Goal: Task Accomplishment & Management: Use online tool/utility

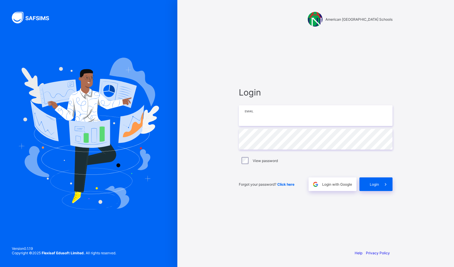
type input "**********"
click at [372, 187] on div "Login" at bounding box center [375, 184] width 33 height 14
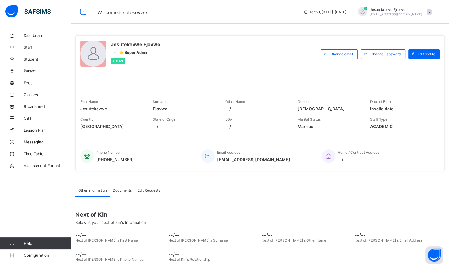
click at [31, 95] on span "Classes" at bounding box center [47, 94] width 47 height 5
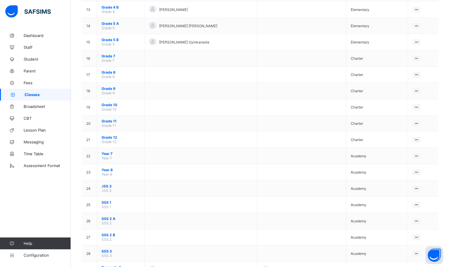
scroll to position [266, 0]
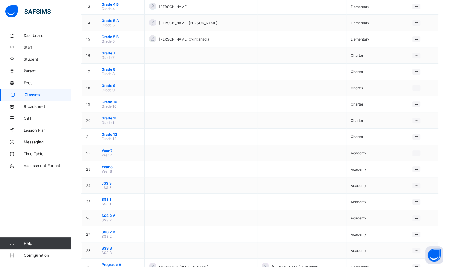
click at [109, 150] on span "Year 7" at bounding box center [121, 150] width 38 height 4
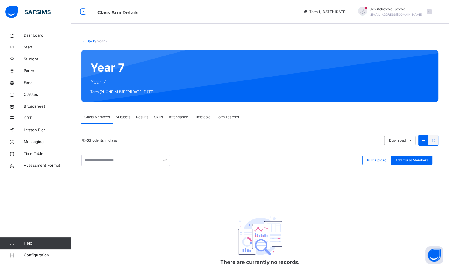
click at [125, 118] on span "Subjects" at bounding box center [123, 116] width 14 height 5
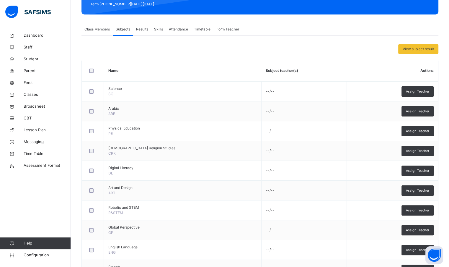
scroll to position [56, 0]
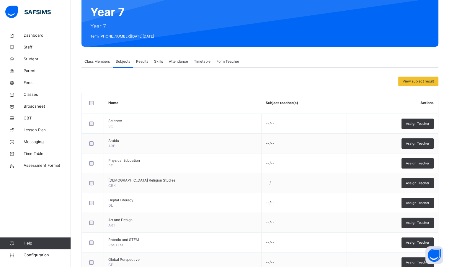
click at [425, 146] on div "Assign Teacher" at bounding box center [418, 143] width 32 height 10
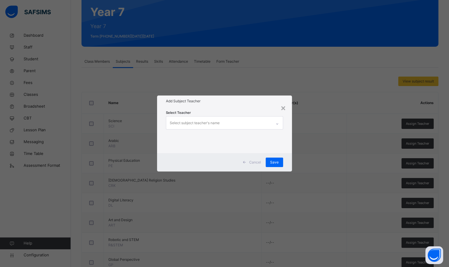
click at [257, 122] on div "Select subject teacher's name" at bounding box center [218, 122] width 105 height 12
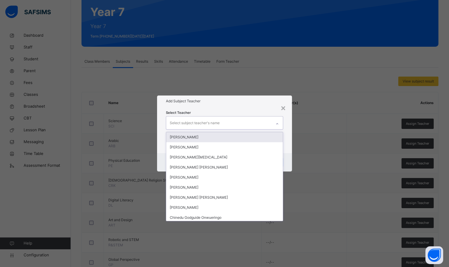
click at [233, 135] on div "[PERSON_NAME]" at bounding box center [224, 137] width 116 height 10
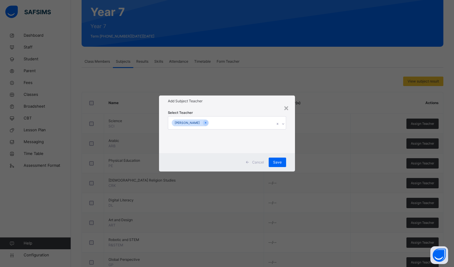
click at [248, 103] on h1 "Add Subject Teacher" at bounding box center [227, 100] width 118 height 5
click at [276, 159] on span "Save" at bounding box center [277, 161] width 9 height 5
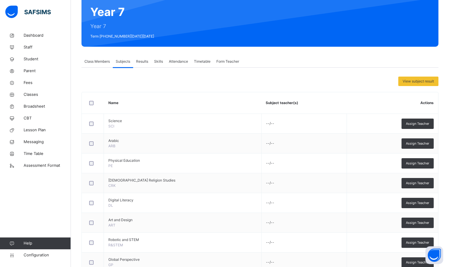
click at [429, 220] on span "Assign Teacher" at bounding box center [417, 222] width 23 height 5
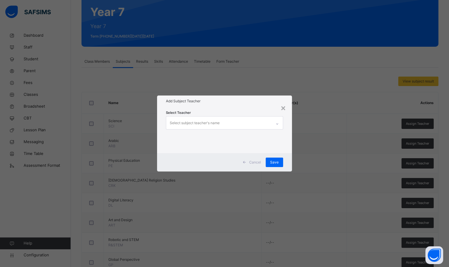
click at [240, 123] on div "Select subject teacher's name" at bounding box center [218, 122] width 105 height 12
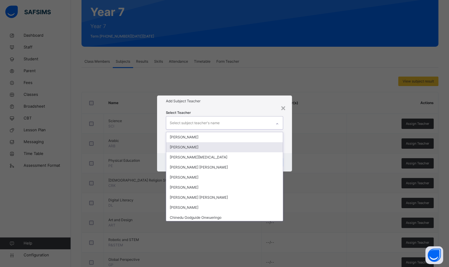
click at [220, 145] on div "[PERSON_NAME]" at bounding box center [224, 147] width 116 height 10
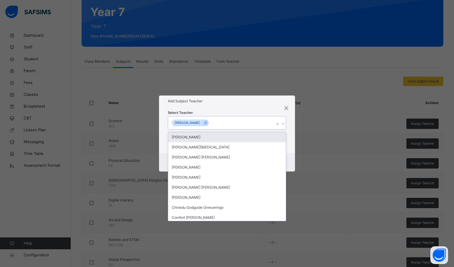
click at [254, 105] on div "Add Subject Teacher" at bounding box center [227, 100] width 136 height 11
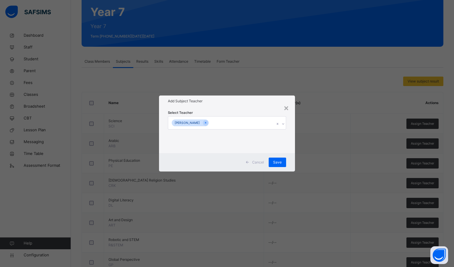
click at [278, 164] on span "Save" at bounding box center [277, 161] width 9 height 5
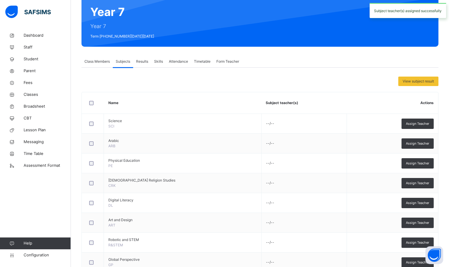
click at [278, 161] on td "--/--" at bounding box center [304, 163] width 86 height 20
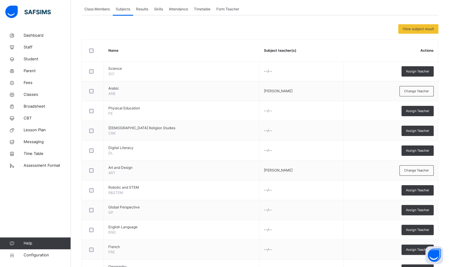
scroll to position [118, 0]
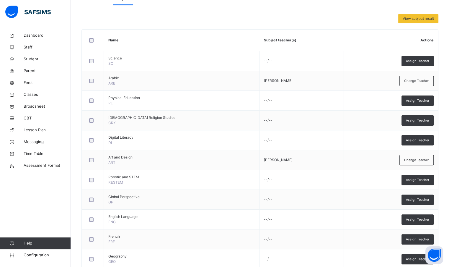
click at [421, 118] on span "Assign Teacher" at bounding box center [417, 120] width 23 height 5
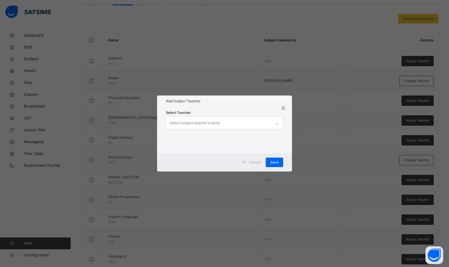
click at [259, 120] on div "Select subject teacher's name" at bounding box center [218, 122] width 105 height 12
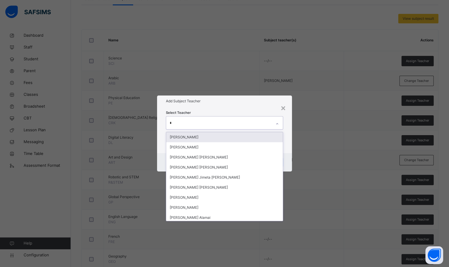
type input "**"
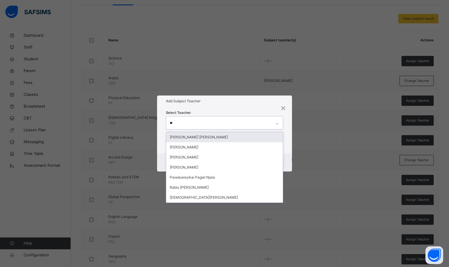
click at [248, 136] on div "[PERSON_NAME] [PERSON_NAME]" at bounding box center [224, 137] width 116 height 10
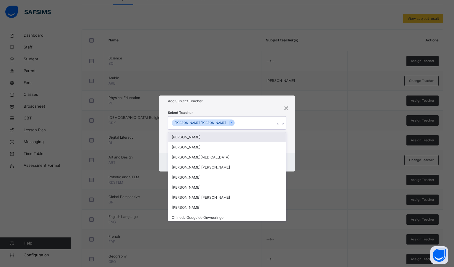
click at [269, 102] on h1 "Add Subject Teacher" at bounding box center [227, 100] width 118 height 5
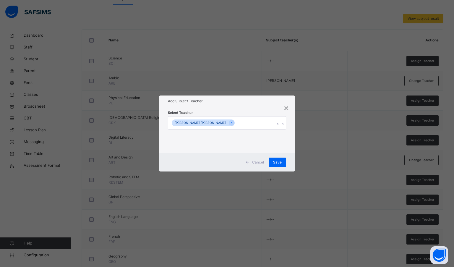
click at [275, 162] on span "Save" at bounding box center [277, 161] width 9 height 5
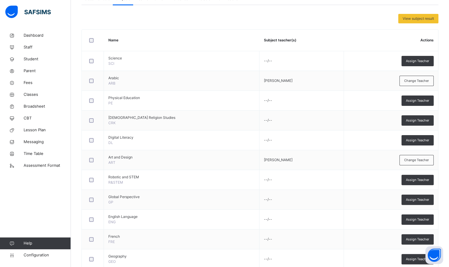
click at [408, 140] on div "Assign Teacher" at bounding box center [418, 140] width 32 height 10
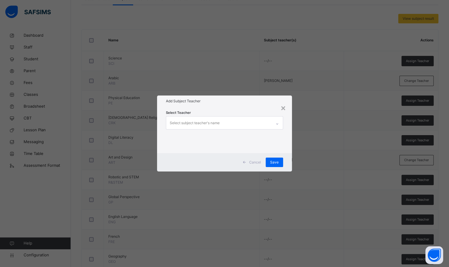
click at [249, 123] on div "Select subject teacher's name" at bounding box center [218, 122] width 105 height 12
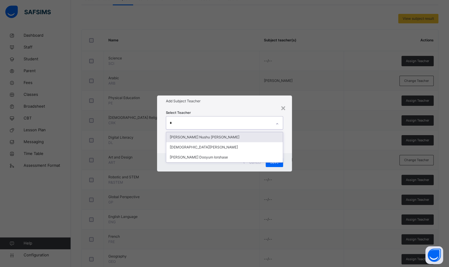
type input "**"
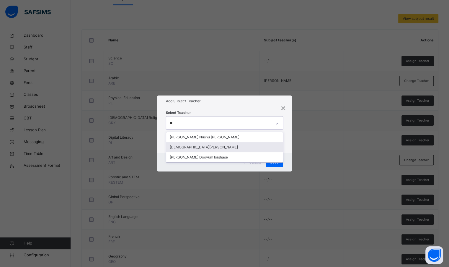
click at [225, 147] on div "[DEMOGRAPHIC_DATA][PERSON_NAME]" at bounding box center [224, 147] width 116 height 10
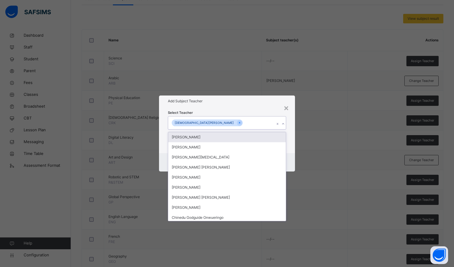
click at [242, 105] on div "Add Subject Teacher" at bounding box center [227, 100] width 136 height 11
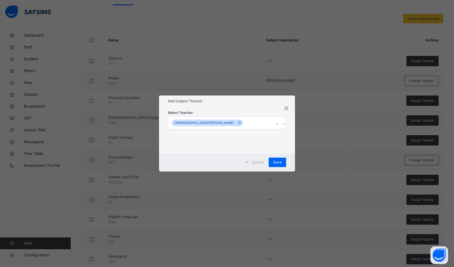
click at [278, 161] on span "Save" at bounding box center [277, 161] width 9 height 5
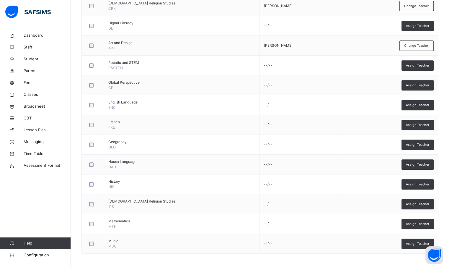
scroll to position [233, 0]
click at [413, 106] on span "Assign Teacher" at bounding box center [417, 104] width 23 height 5
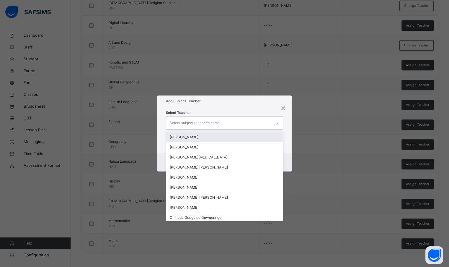
click at [230, 125] on div "Select subject teacher's name" at bounding box center [218, 122] width 105 height 12
type input "***"
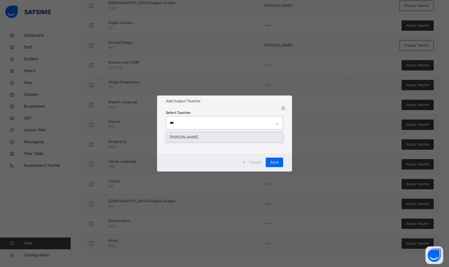
click at [223, 133] on div "[PERSON_NAME]" at bounding box center [224, 137] width 116 height 10
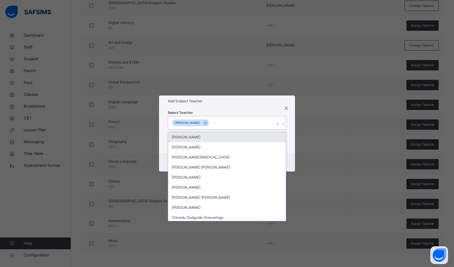
click at [249, 106] on div "Add Subject Teacher" at bounding box center [227, 100] width 136 height 11
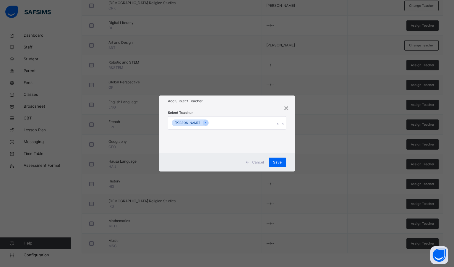
click at [276, 160] on span "Save" at bounding box center [277, 161] width 9 height 5
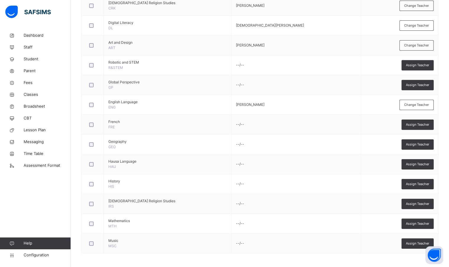
click at [429, 123] on span "Assign Teacher" at bounding box center [417, 124] width 23 height 5
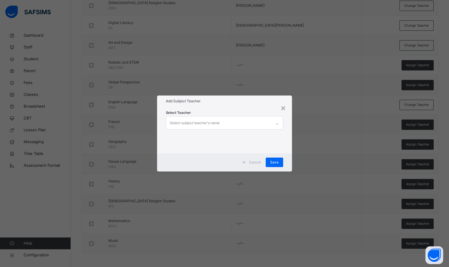
click at [225, 120] on div "Select subject teacher's name" at bounding box center [218, 122] width 105 height 12
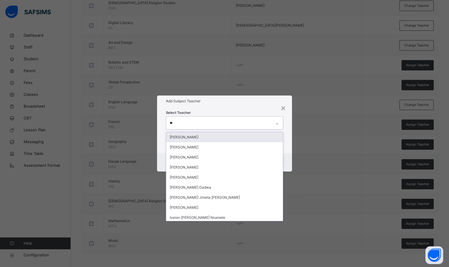
type input "***"
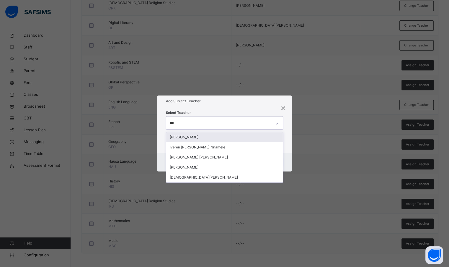
click at [219, 138] on div "[PERSON_NAME]" at bounding box center [224, 137] width 116 height 10
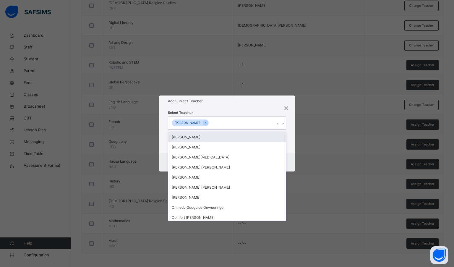
click at [252, 105] on div "Add Subject Teacher" at bounding box center [227, 100] width 136 height 11
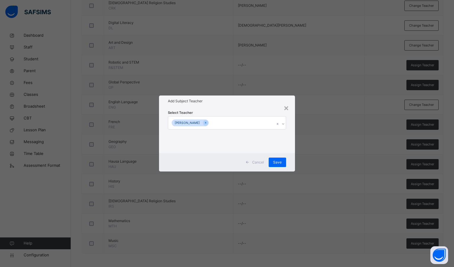
click at [276, 163] on span "Save" at bounding box center [277, 161] width 9 height 5
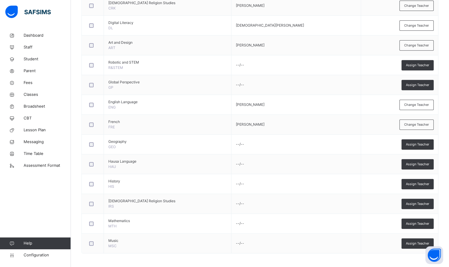
click at [416, 144] on span "Assign Teacher" at bounding box center [417, 144] width 23 height 5
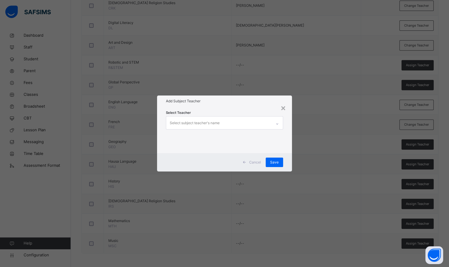
click at [215, 123] on div "Select subject teacher's name" at bounding box center [195, 122] width 50 height 11
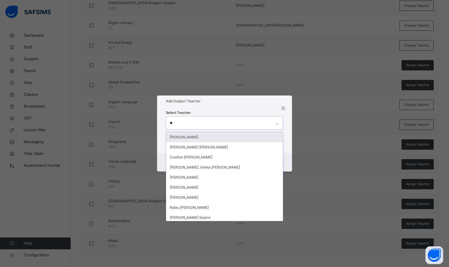
type input "***"
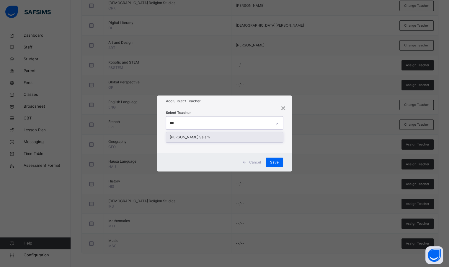
click at [214, 137] on div "[PERSON_NAME] Salami" at bounding box center [224, 137] width 116 height 10
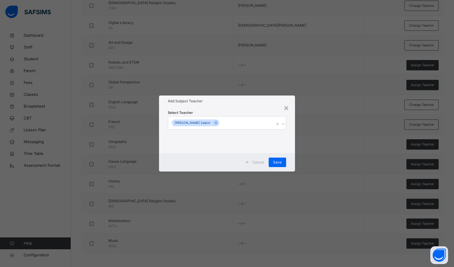
click at [263, 102] on h1 "Add Subject Teacher" at bounding box center [227, 100] width 118 height 5
click at [279, 162] on span "Save" at bounding box center [277, 161] width 9 height 5
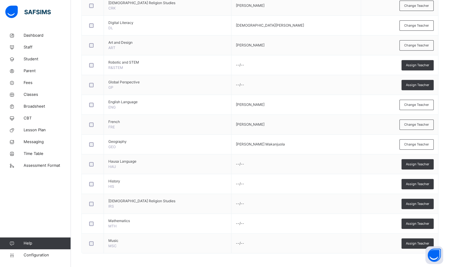
click at [423, 86] on span "Assign Teacher" at bounding box center [417, 84] width 23 height 5
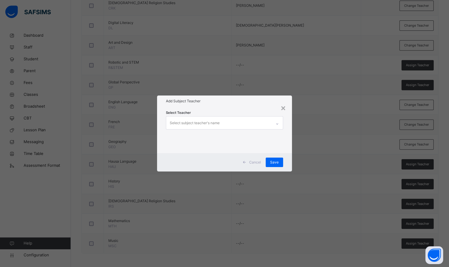
click at [226, 118] on div "Select subject teacher's name" at bounding box center [218, 122] width 105 height 12
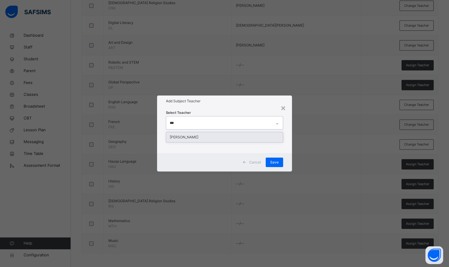
type input "****"
click at [227, 138] on div "[PERSON_NAME]" at bounding box center [224, 137] width 116 height 10
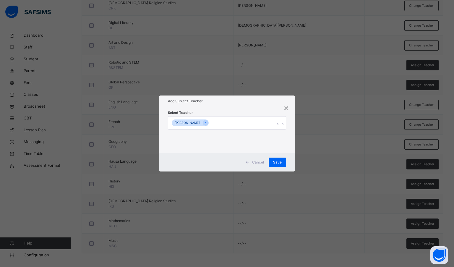
click at [248, 100] on h1 "Add Subject Teacher" at bounding box center [227, 100] width 118 height 5
click at [279, 162] on span "Save" at bounding box center [277, 161] width 9 height 5
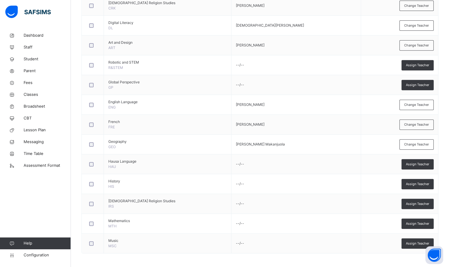
click at [415, 182] on span "Assign Teacher" at bounding box center [417, 183] width 23 height 5
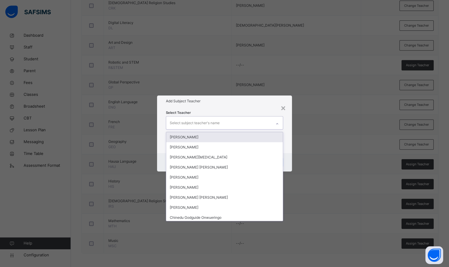
click at [245, 117] on div "Select subject teacher's name" at bounding box center [218, 122] width 105 height 12
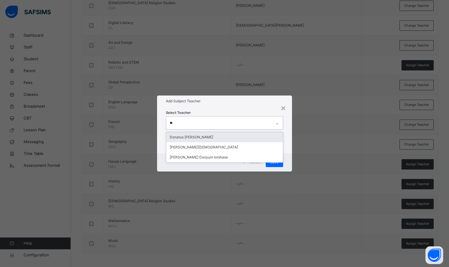
type input "***"
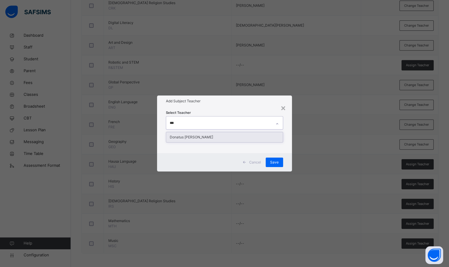
click at [227, 135] on div "Donatus [PERSON_NAME]" at bounding box center [224, 137] width 116 height 10
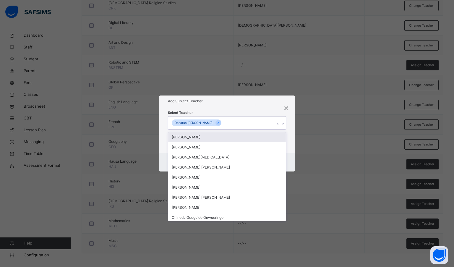
click at [233, 104] on div "Add Subject Teacher" at bounding box center [227, 100] width 136 height 11
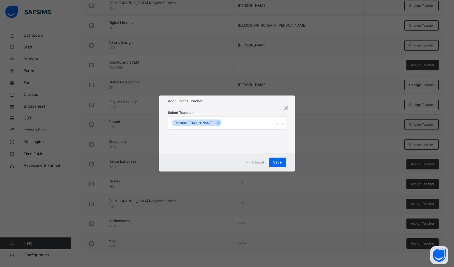
click at [277, 162] on span "Save" at bounding box center [277, 161] width 9 height 5
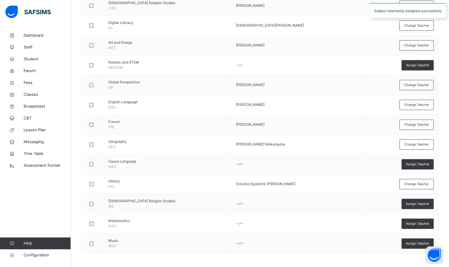
click at [422, 160] on div "Assign Teacher" at bounding box center [418, 164] width 32 height 10
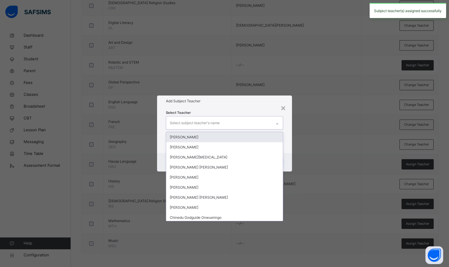
click at [191, 123] on div "Select subject teacher's name" at bounding box center [195, 122] width 50 height 11
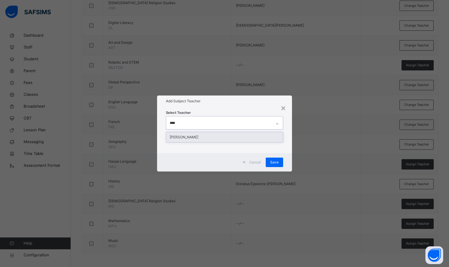
type input "*****"
click at [195, 138] on div "[PERSON_NAME]" at bounding box center [224, 137] width 116 height 10
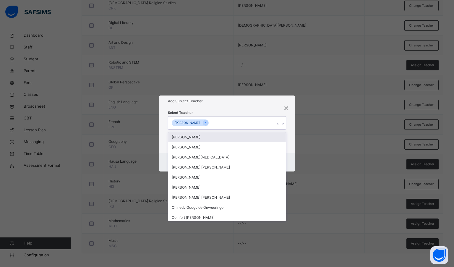
click at [220, 100] on h1 "Add Subject Teacher" at bounding box center [227, 100] width 118 height 5
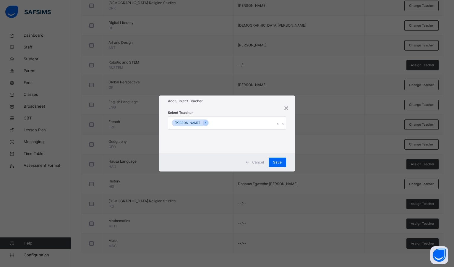
click at [281, 164] on span "Save" at bounding box center [277, 161] width 9 height 5
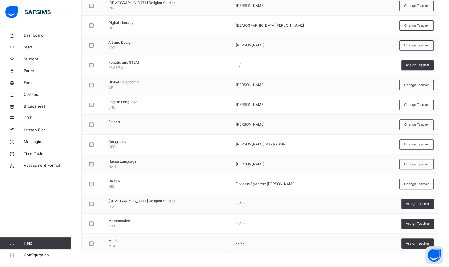
click at [426, 201] on span "Assign Teacher" at bounding box center [417, 203] width 23 height 5
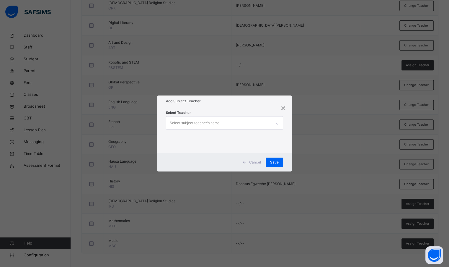
click at [256, 118] on div "Select subject teacher's name" at bounding box center [218, 122] width 105 height 12
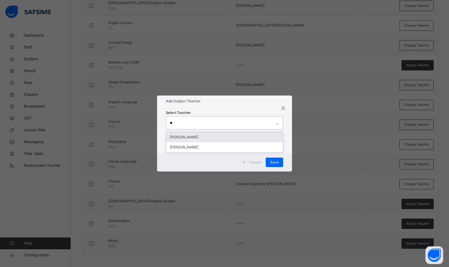
type input "***"
click at [229, 137] on div "[PERSON_NAME]" at bounding box center [224, 137] width 116 height 10
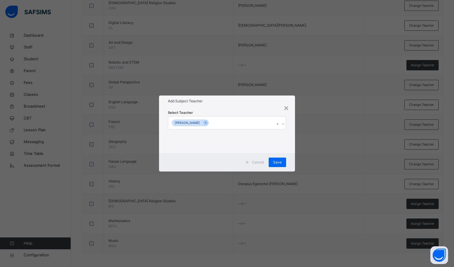
click at [242, 104] on h1 "Add Subject Teacher" at bounding box center [227, 100] width 118 height 5
drag, startPoint x: 281, startPoint y: 164, endPoint x: 279, endPoint y: 151, distance: 12.9
click at [281, 164] on span "Save" at bounding box center [277, 161] width 9 height 5
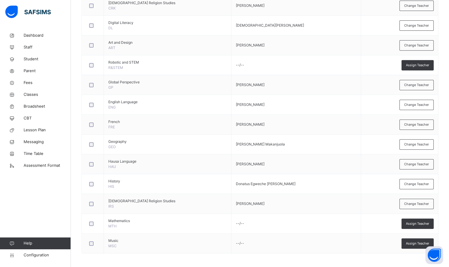
click at [426, 223] on span "Assign Teacher" at bounding box center [417, 223] width 23 height 5
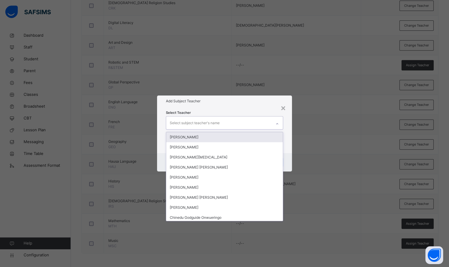
click at [251, 126] on div "Select subject teacher's name" at bounding box center [218, 122] width 105 height 12
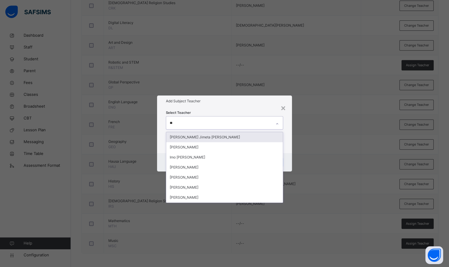
type input "***"
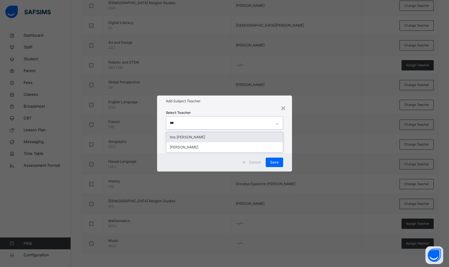
click at [237, 137] on div "Imo [PERSON_NAME]" at bounding box center [224, 137] width 116 height 10
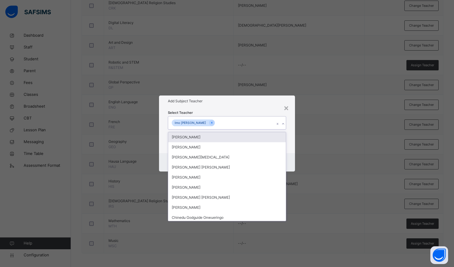
click at [234, 109] on div "Select Teacher option [PERSON_NAME], selected. option [PERSON_NAME] focused, 1 …" at bounding box center [227, 130] width 136 height 46
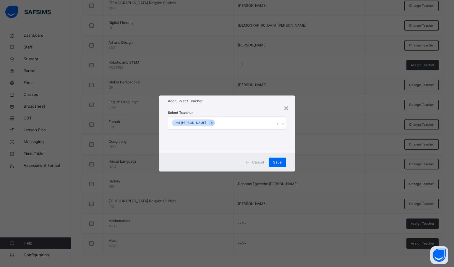
click at [274, 161] on span "Save" at bounding box center [277, 161] width 9 height 5
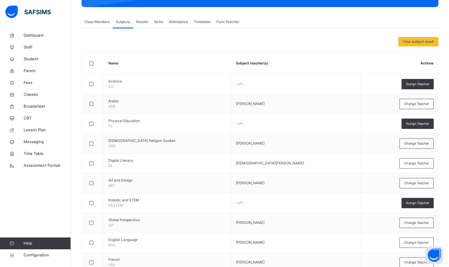
scroll to position [85, 0]
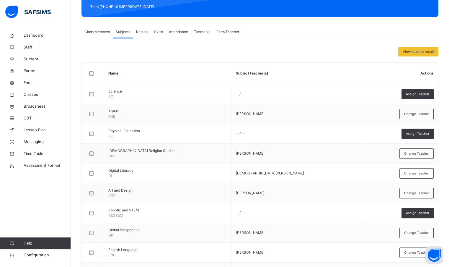
click at [421, 132] on span "Assign Teacher" at bounding box center [417, 133] width 23 height 5
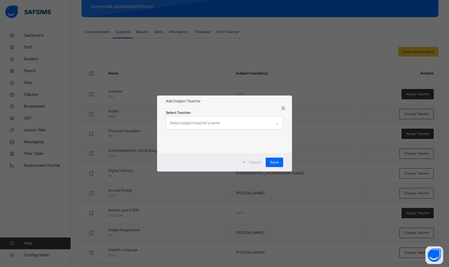
click at [214, 126] on div "Select subject teacher's name" at bounding box center [195, 122] width 50 height 11
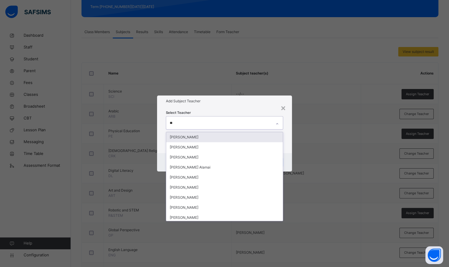
type input "***"
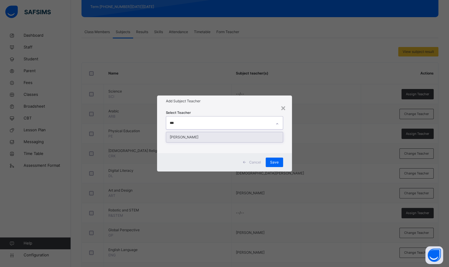
click at [220, 139] on div "[PERSON_NAME]" at bounding box center [224, 137] width 116 height 10
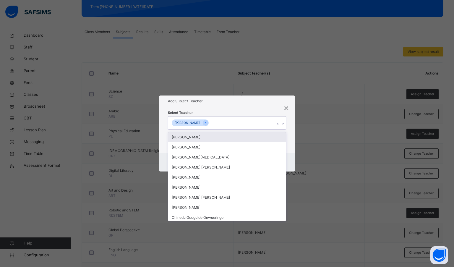
click at [252, 107] on div "Select Teacher option [PERSON_NAME], selected. option [PERSON_NAME] focused, 1 …" at bounding box center [227, 130] width 136 height 46
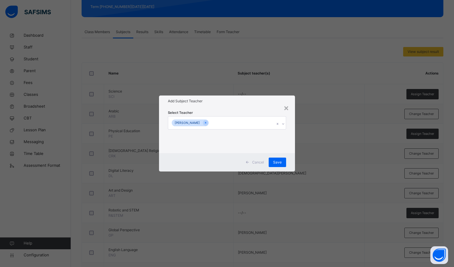
click at [278, 164] on span "Save" at bounding box center [277, 161] width 9 height 5
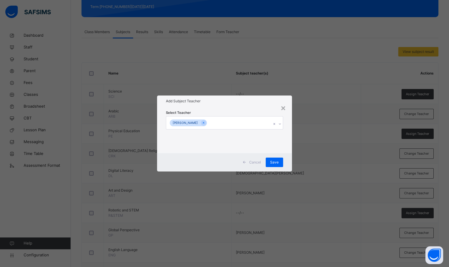
click at [276, 160] on div "Save" at bounding box center [274, 161] width 17 height 9
click at [276, 162] on div "View subject result Name Subject teacher(s) Actions Science SCI --/-- Assign Te…" at bounding box center [260, 224] width 357 height 354
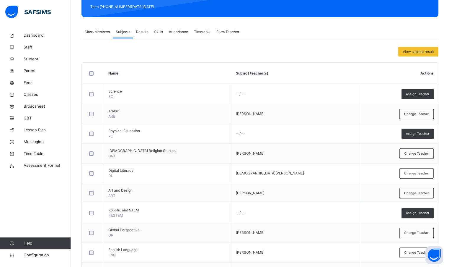
click at [418, 92] on span "Assign Teacher" at bounding box center [417, 94] width 23 height 5
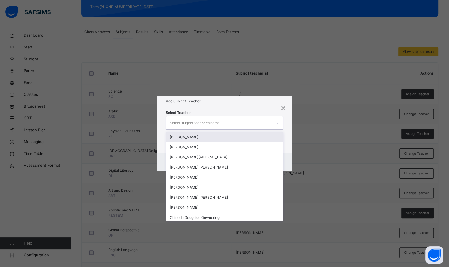
click at [247, 124] on div "Select subject teacher's name" at bounding box center [218, 122] width 105 height 12
type input "***"
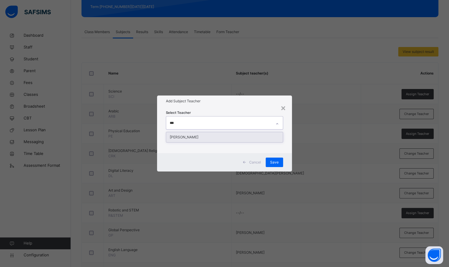
click at [242, 136] on div "[PERSON_NAME]" at bounding box center [224, 137] width 116 height 10
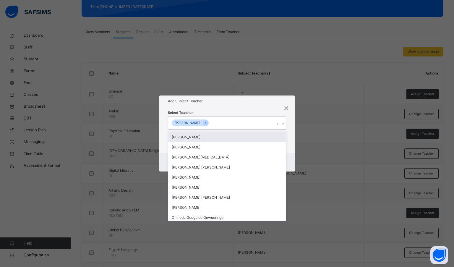
click at [241, 105] on div "Add Subject Teacher" at bounding box center [227, 100] width 136 height 11
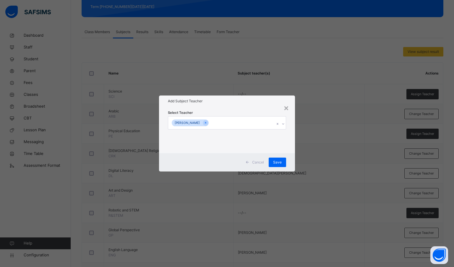
click at [279, 163] on span "Save" at bounding box center [277, 161] width 9 height 5
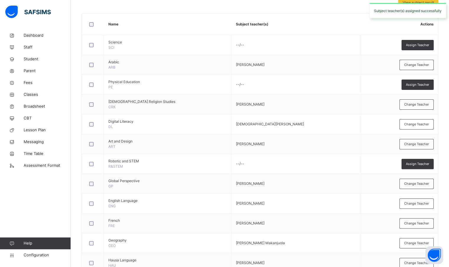
scroll to position [144, 0]
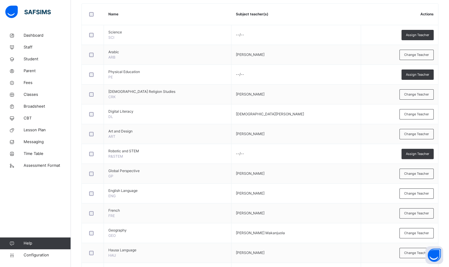
click at [428, 153] on span "Assign Teacher" at bounding box center [417, 153] width 23 height 5
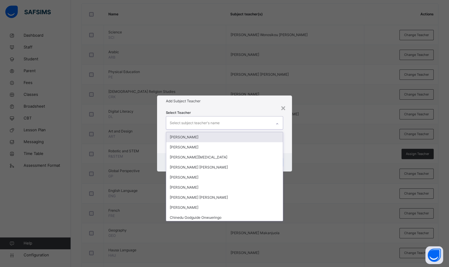
click at [238, 120] on div "Select subject teacher's name" at bounding box center [218, 122] width 105 height 12
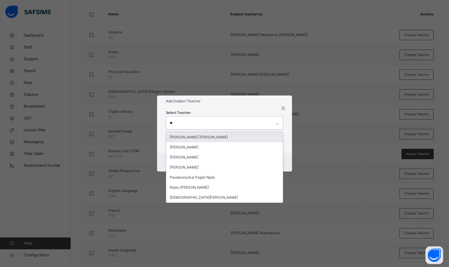
type input "***"
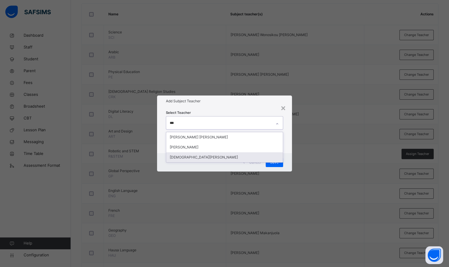
click at [209, 158] on div "[DEMOGRAPHIC_DATA][PERSON_NAME]" at bounding box center [224, 157] width 116 height 10
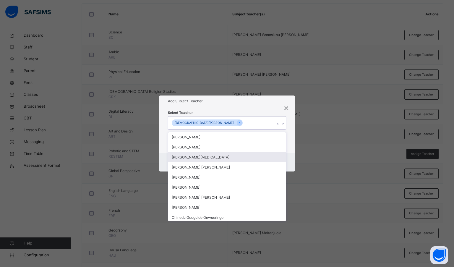
click at [268, 104] on h1 "Add Subject Teacher" at bounding box center [227, 100] width 118 height 5
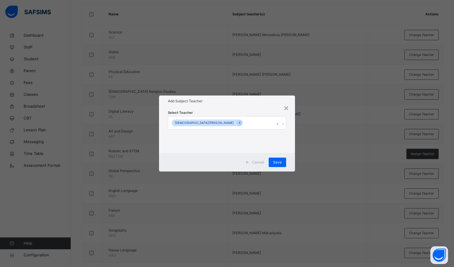
click at [280, 162] on span "Save" at bounding box center [277, 161] width 9 height 5
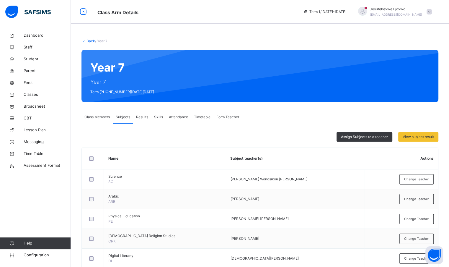
scroll to position [30, 0]
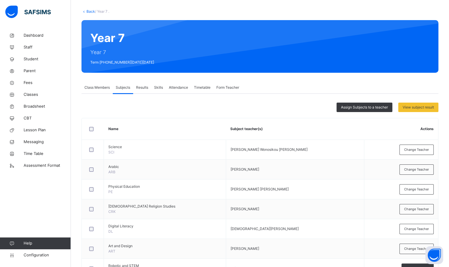
click at [141, 88] on span "Results" at bounding box center [142, 87] width 12 height 5
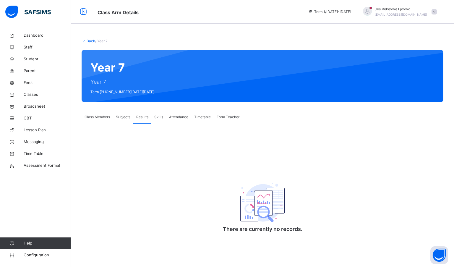
click at [163, 116] on div "Skills" at bounding box center [158, 117] width 15 height 12
click at [182, 115] on span "Attendance" at bounding box center [178, 116] width 19 height 5
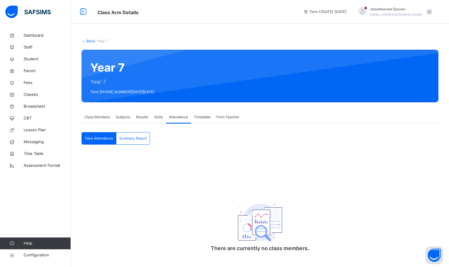
click at [204, 115] on span "Timetable" at bounding box center [202, 116] width 17 height 5
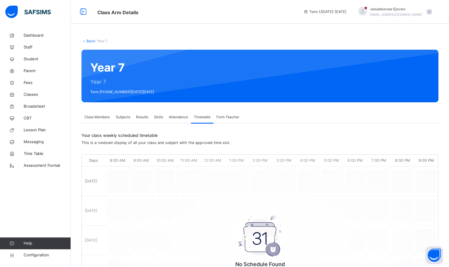
click at [226, 114] on span "Form Teacher" at bounding box center [227, 116] width 23 height 5
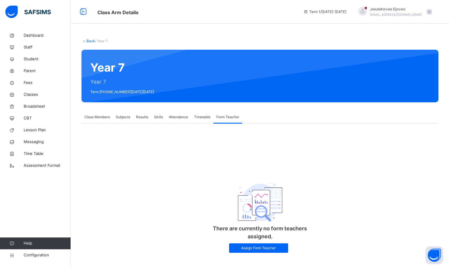
click at [88, 41] on link "Back" at bounding box center [91, 41] width 9 height 4
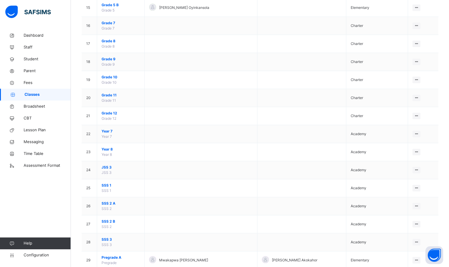
scroll to position [325, 0]
click at [113, 147] on span "Year 8" at bounding box center [121, 147] width 38 height 5
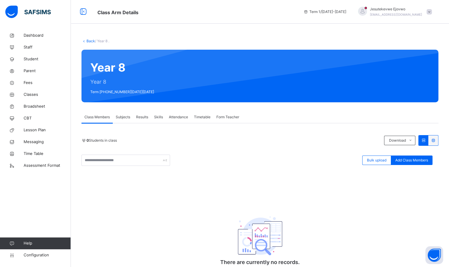
click at [124, 118] on span "Subjects" at bounding box center [123, 116] width 14 height 5
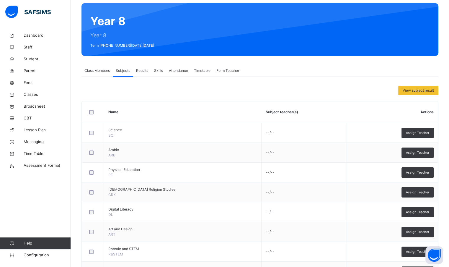
scroll to position [59, 0]
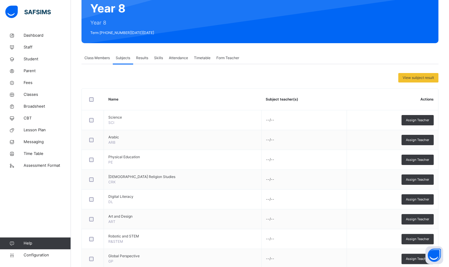
click at [412, 140] on span "Assign Teacher" at bounding box center [417, 139] width 23 height 5
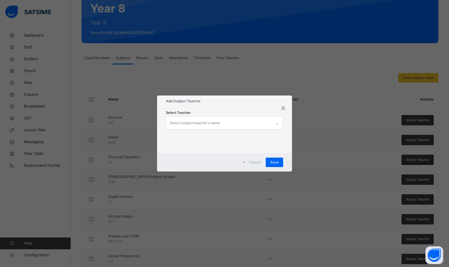
click at [236, 125] on div "Select subject teacher's name" at bounding box center [218, 122] width 105 height 12
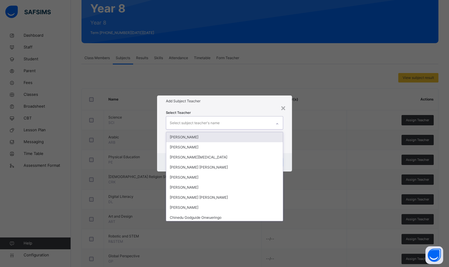
click at [198, 136] on div "[PERSON_NAME]" at bounding box center [224, 137] width 116 height 10
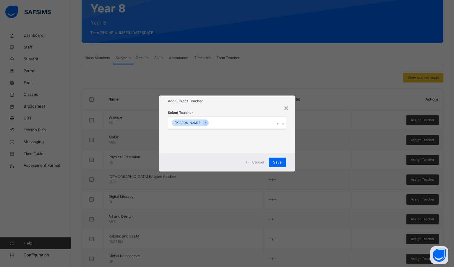
click at [214, 104] on div "Add Subject Teacher" at bounding box center [227, 100] width 136 height 11
click at [280, 162] on span "Save" at bounding box center [277, 161] width 9 height 5
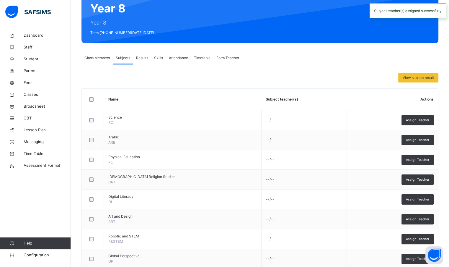
click at [422, 219] on span "Assign Teacher" at bounding box center [417, 218] width 23 height 5
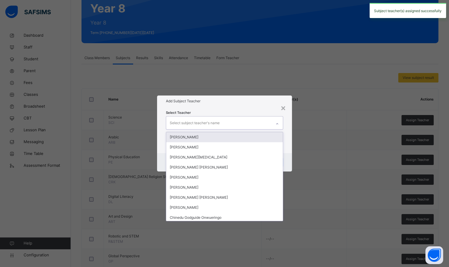
click at [211, 123] on div "Select subject teacher's name" at bounding box center [195, 122] width 50 height 11
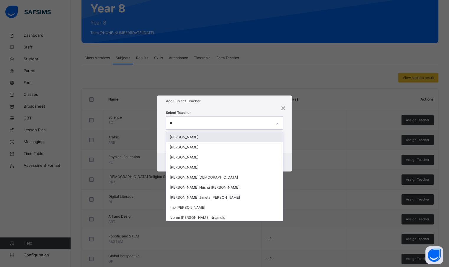
type input "***"
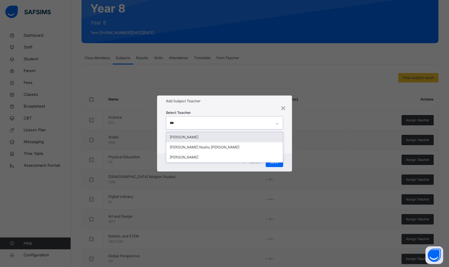
click at [197, 135] on div "[PERSON_NAME]" at bounding box center [224, 137] width 116 height 10
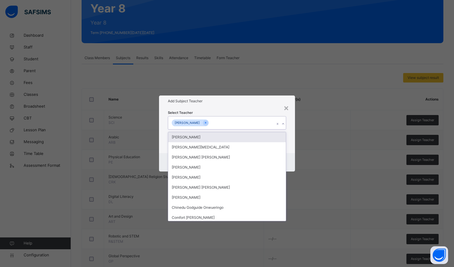
click at [206, 103] on h1 "Add Subject Teacher" at bounding box center [227, 100] width 118 height 5
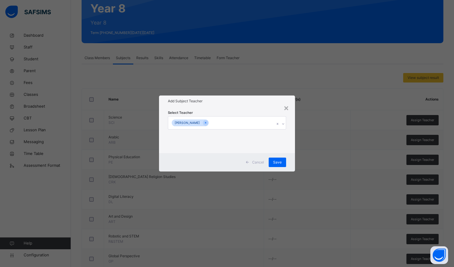
click at [274, 161] on span "Save" at bounding box center [277, 161] width 9 height 5
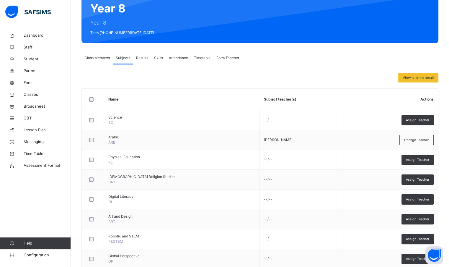
click at [424, 180] on span "Assign Teacher" at bounding box center [417, 179] width 23 height 5
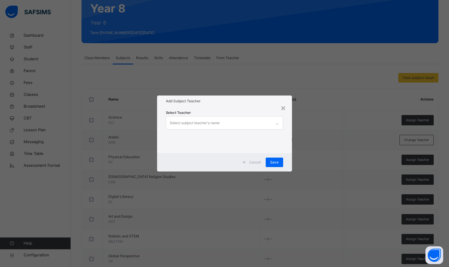
click at [206, 121] on div "Select subject teacher's name" at bounding box center [195, 122] width 50 height 11
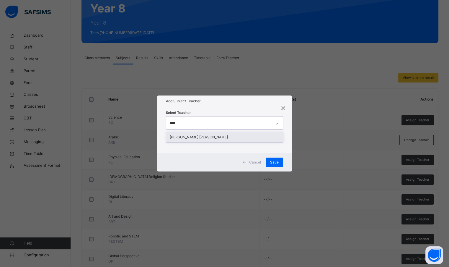
type input "*****"
click at [204, 136] on div "[PERSON_NAME] [PERSON_NAME]" at bounding box center [224, 137] width 116 height 10
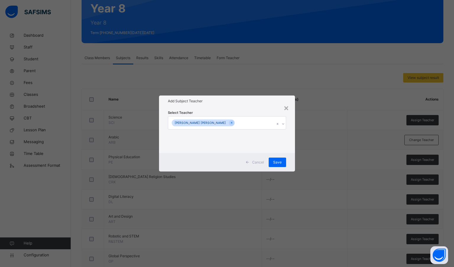
click at [245, 108] on div "Select Teacher [PERSON_NAME] [PERSON_NAME]" at bounding box center [227, 130] width 136 height 46
click at [283, 158] on div "Save" at bounding box center [276, 161] width 17 height 9
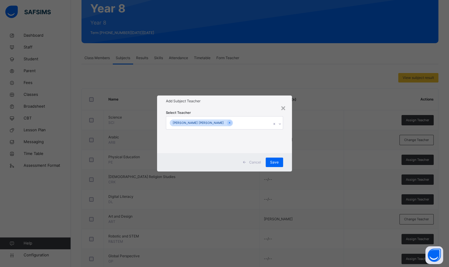
click at [278, 162] on div "Save" at bounding box center [274, 161] width 17 height 9
click at [277, 162] on div "Save" at bounding box center [274, 161] width 17 height 9
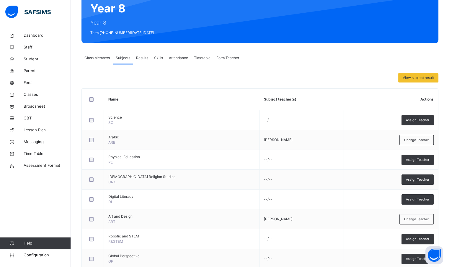
click at [421, 198] on span "Assign Teacher" at bounding box center [417, 199] width 23 height 5
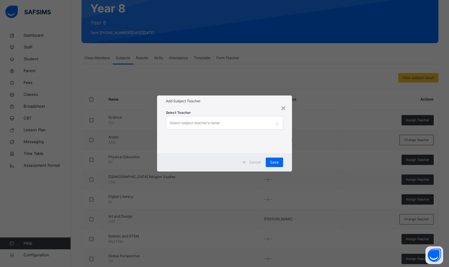
click at [221, 125] on div "Select subject teacher's name" at bounding box center [218, 122] width 105 height 12
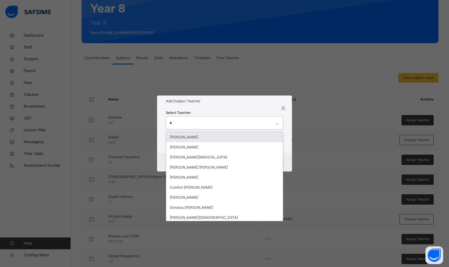
type input "**"
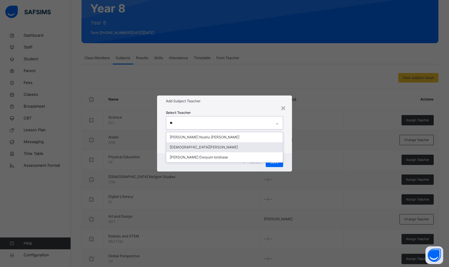
click at [208, 146] on div "[DEMOGRAPHIC_DATA][PERSON_NAME]" at bounding box center [224, 147] width 116 height 10
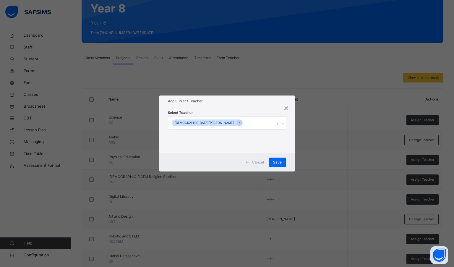
click at [233, 97] on div "Add Subject Teacher" at bounding box center [227, 100] width 136 height 11
click at [281, 160] on span "Save" at bounding box center [277, 161] width 9 height 5
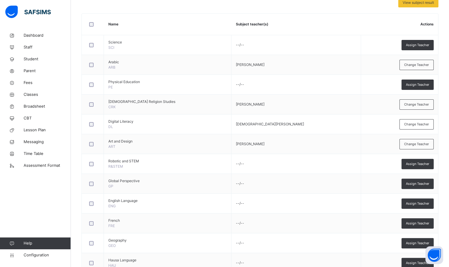
scroll to position [148, 0]
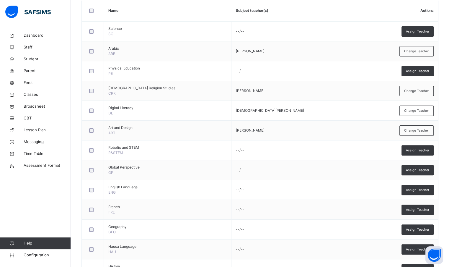
click at [416, 188] on span "Assign Teacher" at bounding box center [417, 189] width 23 height 5
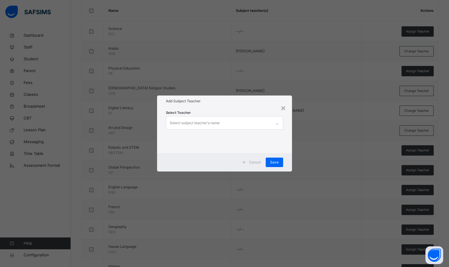
click at [227, 123] on div "Select subject teacher's name" at bounding box center [218, 122] width 105 height 12
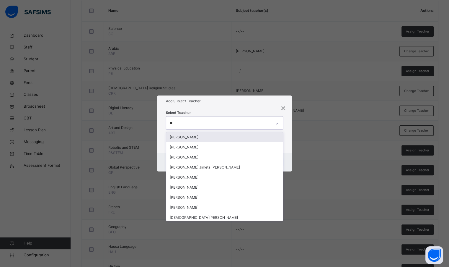
type input "***"
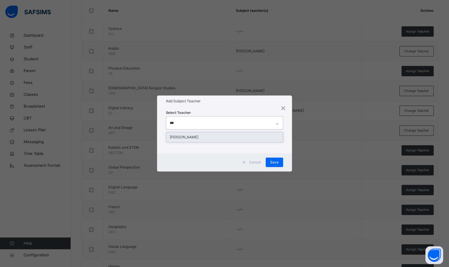
click at [223, 135] on div "[PERSON_NAME]" at bounding box center [224, 137] width 116 height 10
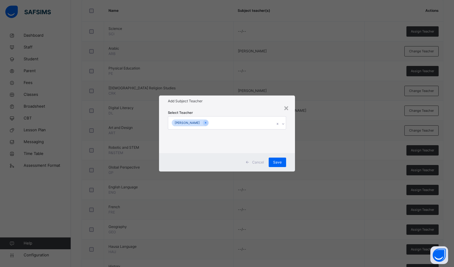
click at [229, 107] on div "Select Teacher [PERSON_NAME]" at bounding box center [227, 130] width 136 height 46
click at [274, 162] on span "Save" at bounding box center [277, 161] width 9 height 5
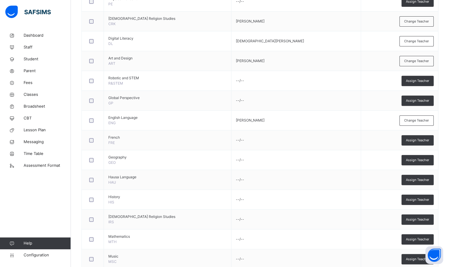
scroll to position [233, 0]
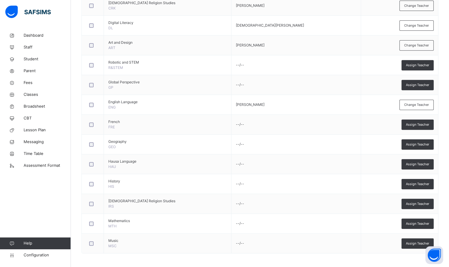
click at [417, 126] on span "Assign Teacher" at bounding box center [417, 124] width 23 height 5
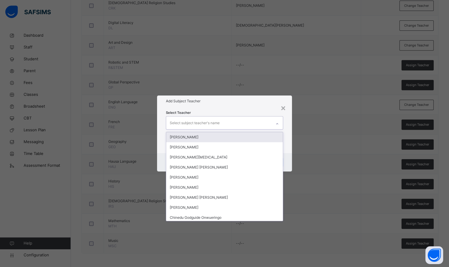
click at [240, 123] on div "Select subject teacher's name" at bounding box center [218, 122] width 105 height 12
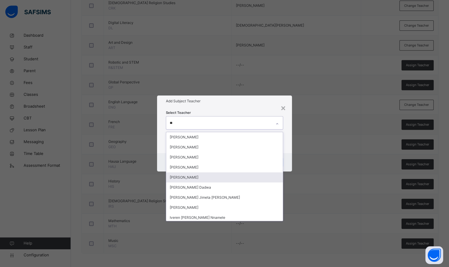
type input "***"
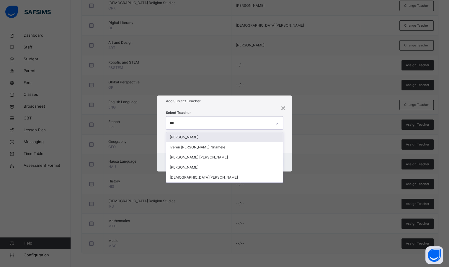
click at [184, 134] on div "[PERSON_NAME]" at bounding box center [224, 137] width 116 height 10
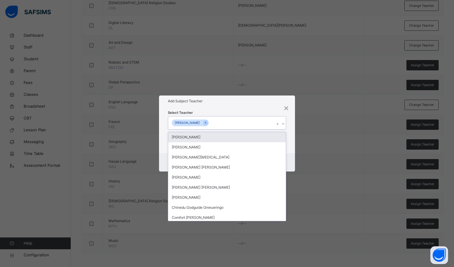
click at [217, 105] on div "Add Subject Teacher" at bounding box center [227, 100] width 136 height 11
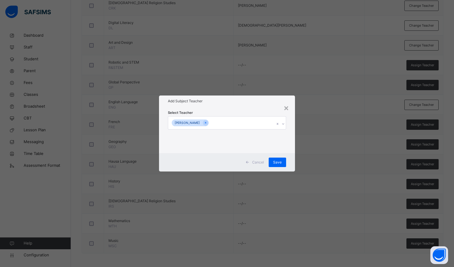
click at [279, 163] on span "Save" at bounding box center [277, 161] width 9 height 5
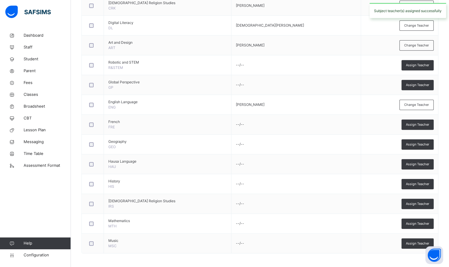
click at [423, 142] on span "Assign Teacher" at bounding box center [417, 144] width 23 height 5
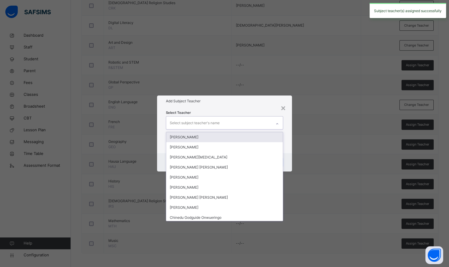
click at [205, 123] on div "Select subject teacher's name" at bounding box center [195, 122] width 50 height 11
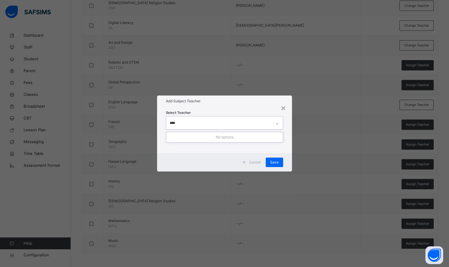
type input "***"
click at [209, 138] on div "[PERSON_NAME] Salami" at bounding box center [224, 137] width 116 height 10
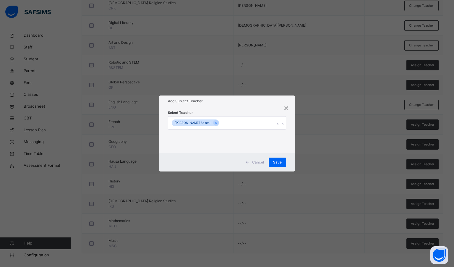
click at [241, 111] on div "Select Teacher [PERSON_NAME] Salami" at bounding box center [227, 130] width 118 height 40
click at [278, 161] on span "Save" at bounding box center [277, 161] width 9 height 5
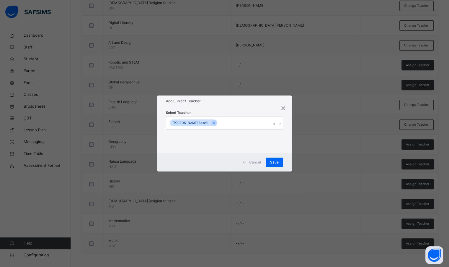
click at [276, 160] on span "Save" at bounding box center [274, 161] width 9 height 5
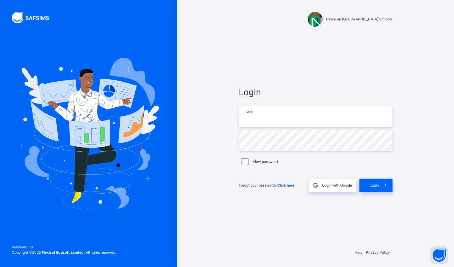
type input "**********"
